Goal: Navigation & Orientation: Find specific page/section

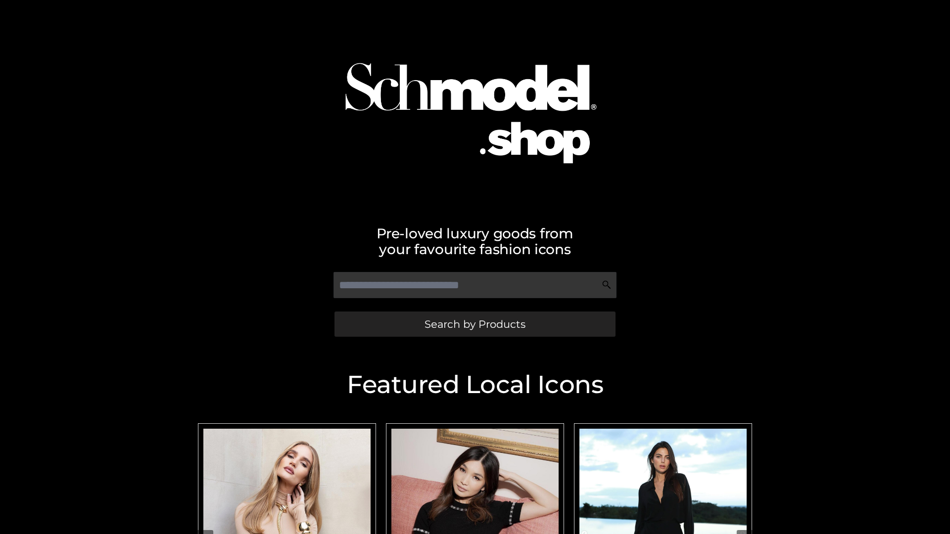
click at [474, 324] on span "Search by Products" at bounding box center [474, 324] width 101 height 10
